Goal: Transaction & Acquisition: Purchase product/service

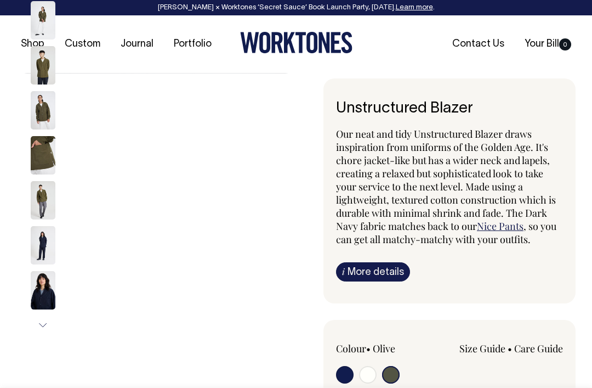
select select "Olive"
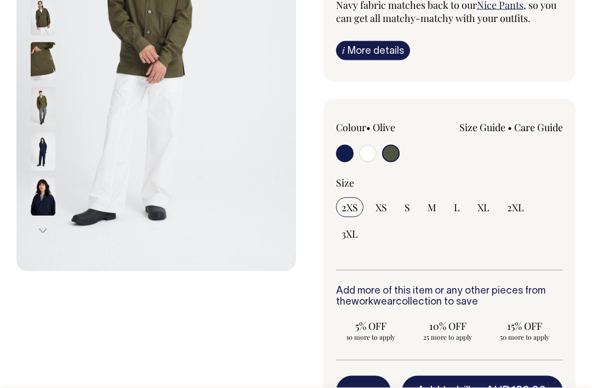
scroll to position [202, 0]
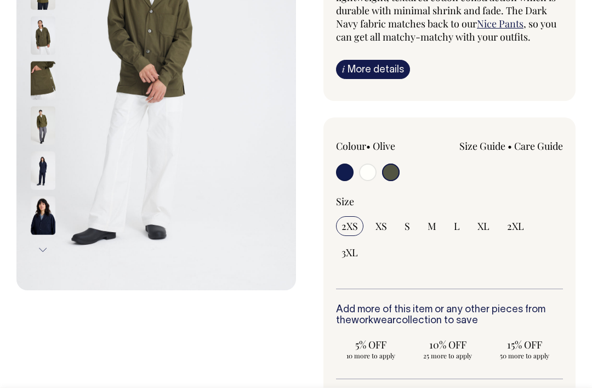
click at [404, 224] on input "S" at bounding box center [407, 226] width 16 height 20
radio input "true"
select select "S"
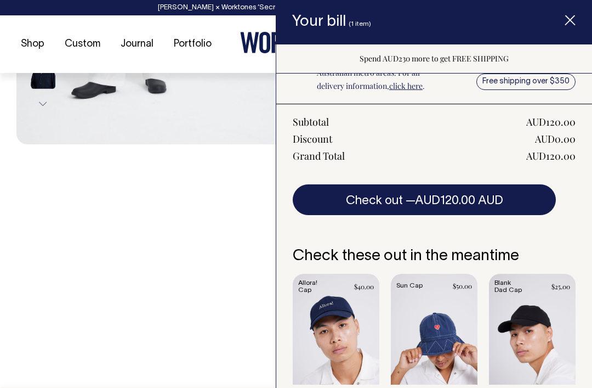
scroll to position [168, 0]
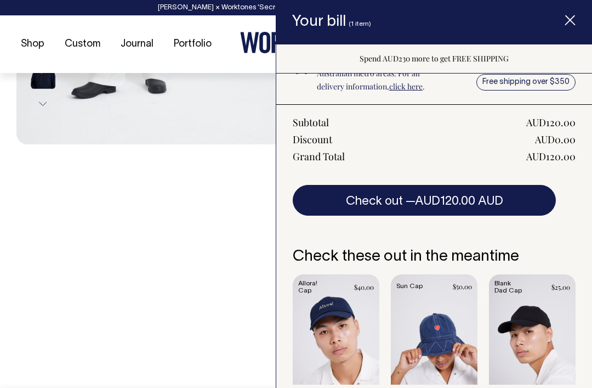
click at [196, 274] on div "Previous Next" at bounding box center [156, 131] width 280 height 813
click at [201, 276] on div "Previous Next" at bounding box center [156, 131] width 280 height 813
click at [573, 21] on icon "Item added to your cart" at bounding box center [570, 20] width 11 height 11
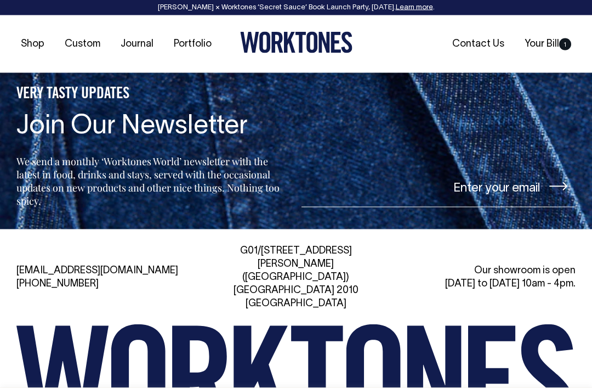
scroll to position [1747, 0]
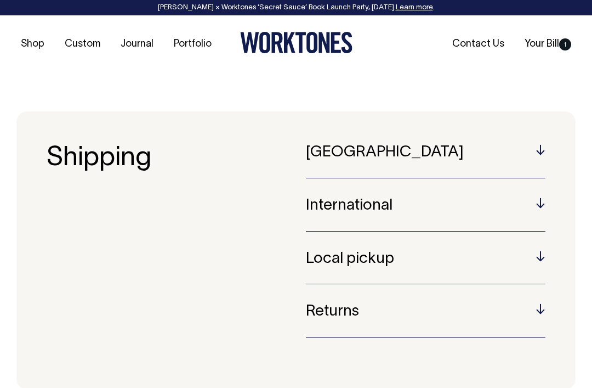
click at [323, 151] on h5 "[GEOGRAPHIC_DATA]" at bounding box center [426, 152] width 240 height 17
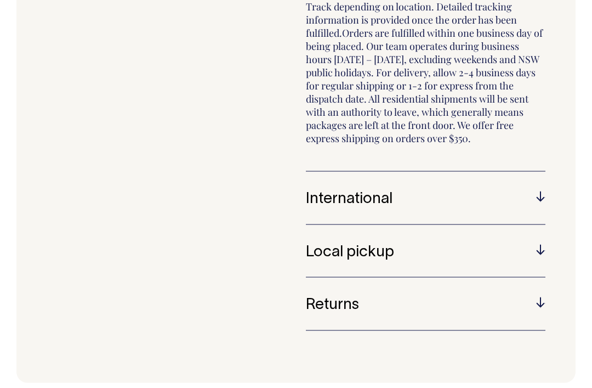
click at [319, 301] on h5 "Returns" at bounding box center [426, 305] width 240 height 17
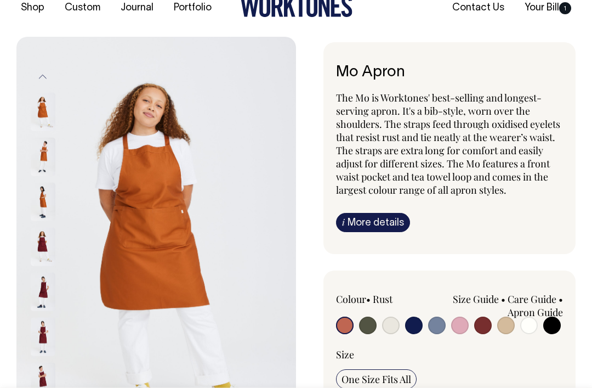
scroll to position [39, 0]
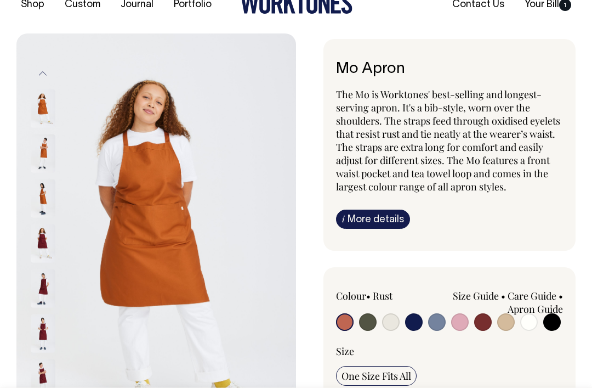
click at [362, 326] on input "radio" at bounding box center [368, 322] width 18 height 18
radio input "true"
select select "Olive"
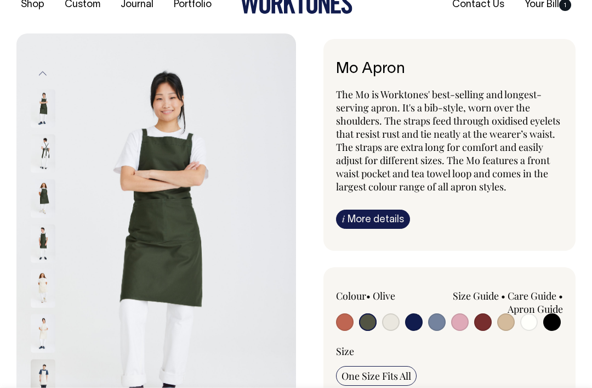
click at [39, 242] on img at bounding box center [43, 243] width 25 height 38
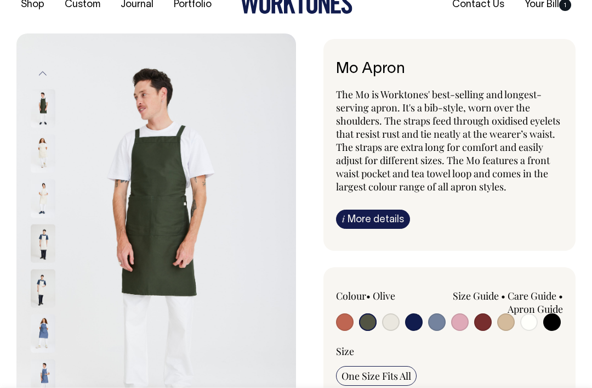
click at [35, 127] on img at bounding box center [43, 108] width 25 height 38
click at [413, 325] on input "radio" at bounding box center [414, 322] width 18 height 18
radio input "true"
select select "Dark Navy"
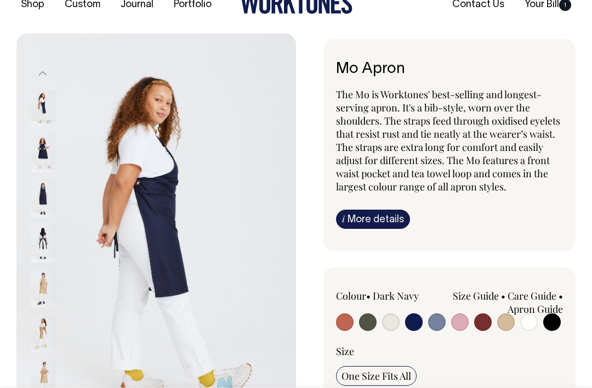
click at [38, 199] on img at bounding box center [43, 198] width 25 height 38
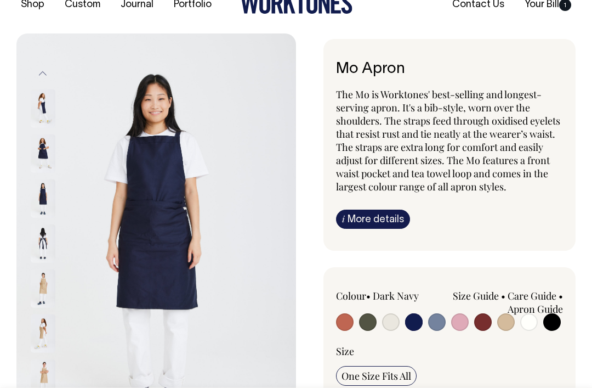
click at [37, 148] on img at bounding box center [43, 153] width 25 height 38
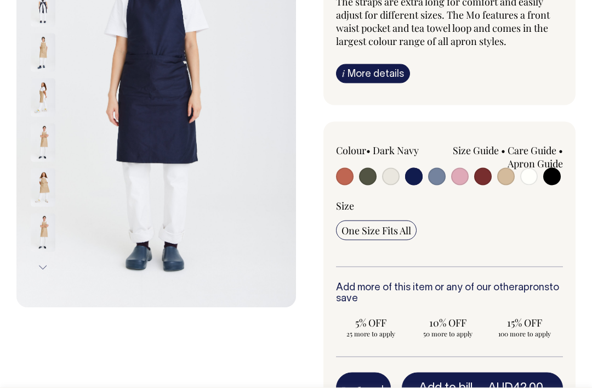
scroll to position [185, 0]
click at [435, 387] on button "Add to bill — AUD42.00" at bounding box center [482, 387] width 161 height 31
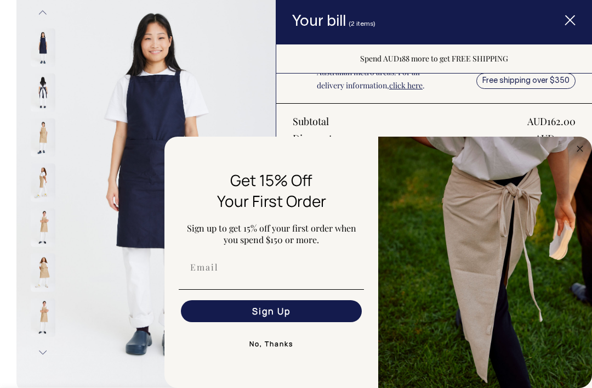
scroll to position [268, 0]
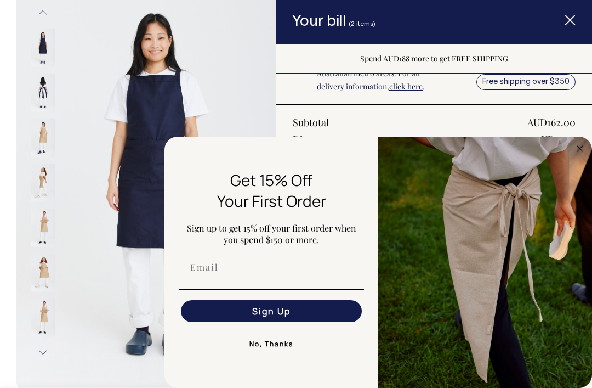
click at [205, 270] on input "Email" at bounding box center [271, 267] width 181 height 22
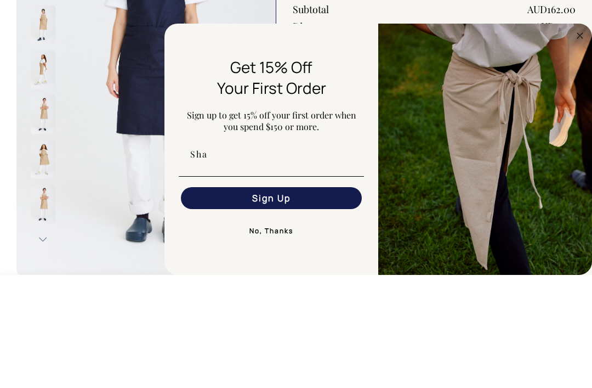
scroll to position [0, 0]
type input "Shawandrew516@gmail.com"
click input "Submit" at bounding box center [0, 0] width 0 height 0
click at [176, 164] on div "Get 15% Off Your First Order" at bounding box center [271, 190] width 192 height 53
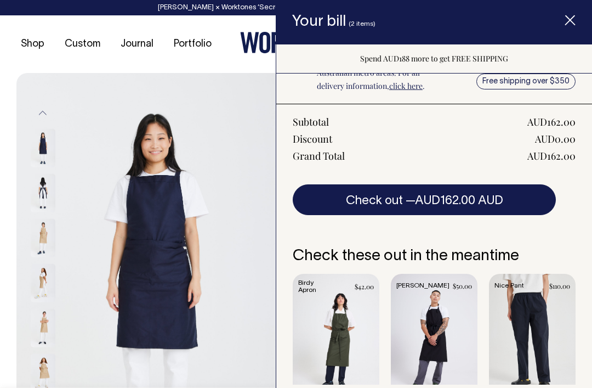
scroll to position [268, 0]
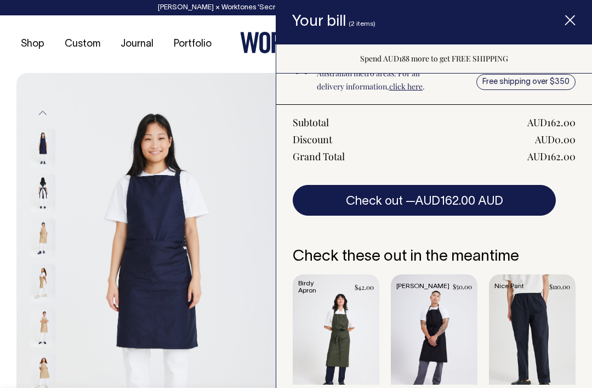
click at [331, 203] on button "Check out — AUD162.00 AUD" at bounding box center [424, 200] width 263 height 31
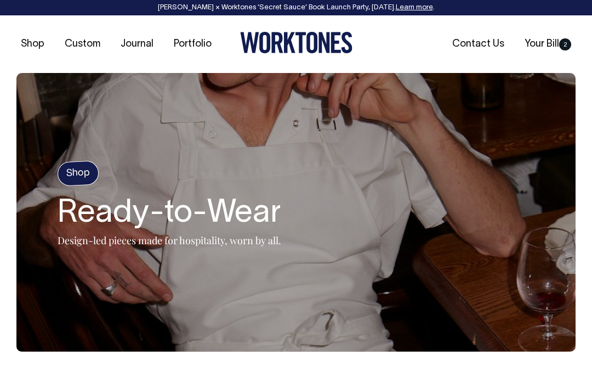
click at [552, 44] on link "Your Bill 2" at bounding box center [547, 44] width 55 height 18
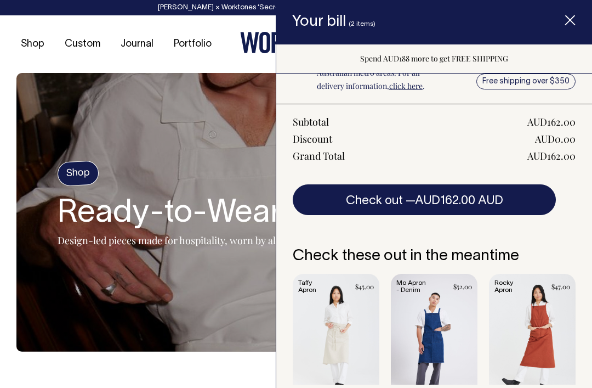
scroll to position [268, 0]
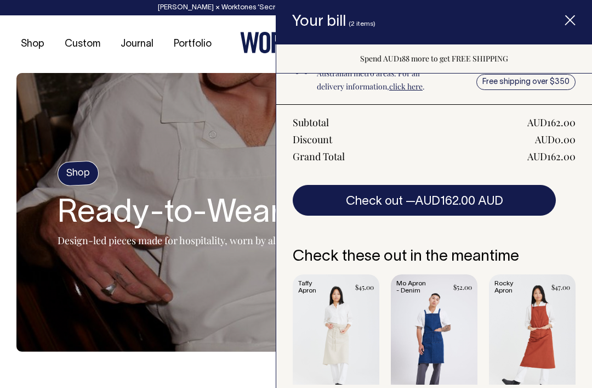
click at [485, 203] on span "AUD162.00 AUD" at bounding box center [459, 201] width 88 height 11
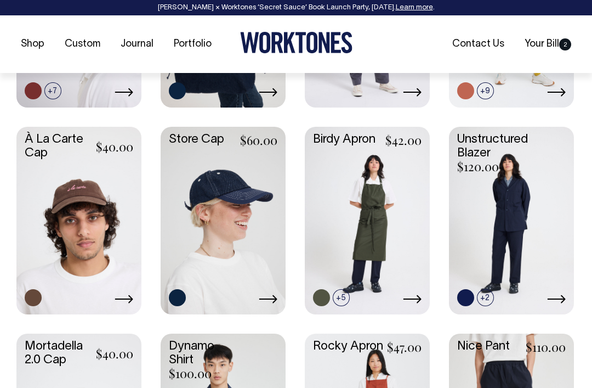
scroll to position [732, 0]
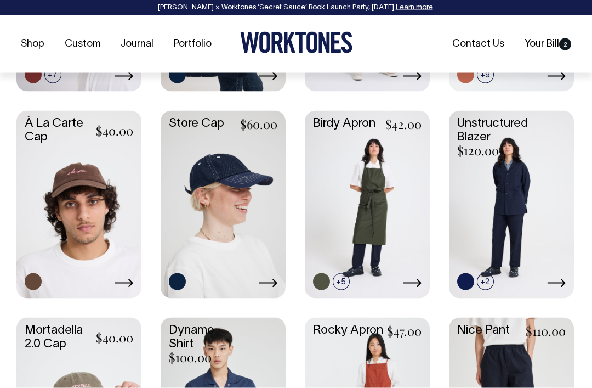
click at [559, 40] on link "Your Bill 2" at bounding box center [547, 44] width 55 height 18
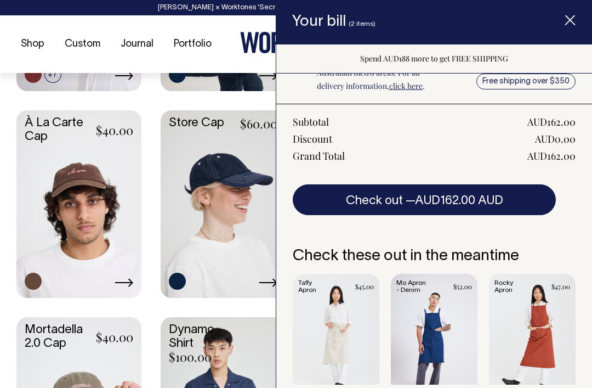
scroll to position [268, 0]
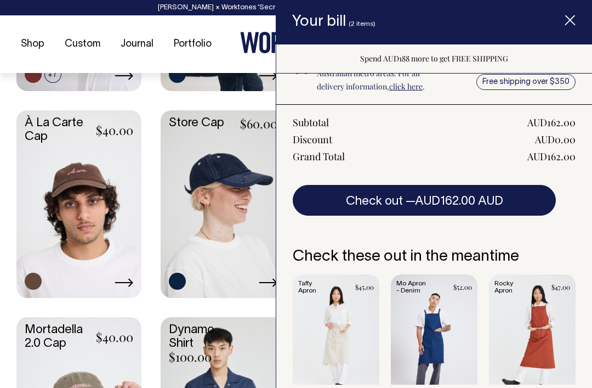
click at [507, 201] on button "Check out — AUD162.00 AUD" at bounding box center [424, 200] width 263 height 31
